Goal: Task Accomplishment & Management: Use online tool/utility

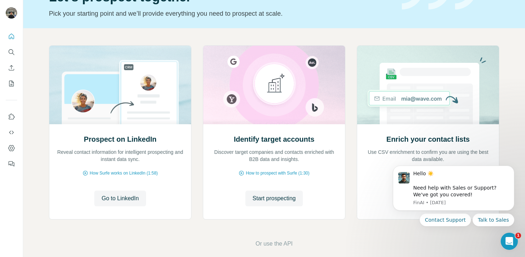
scroll to position [51, 0]
